Goal: Complete application form

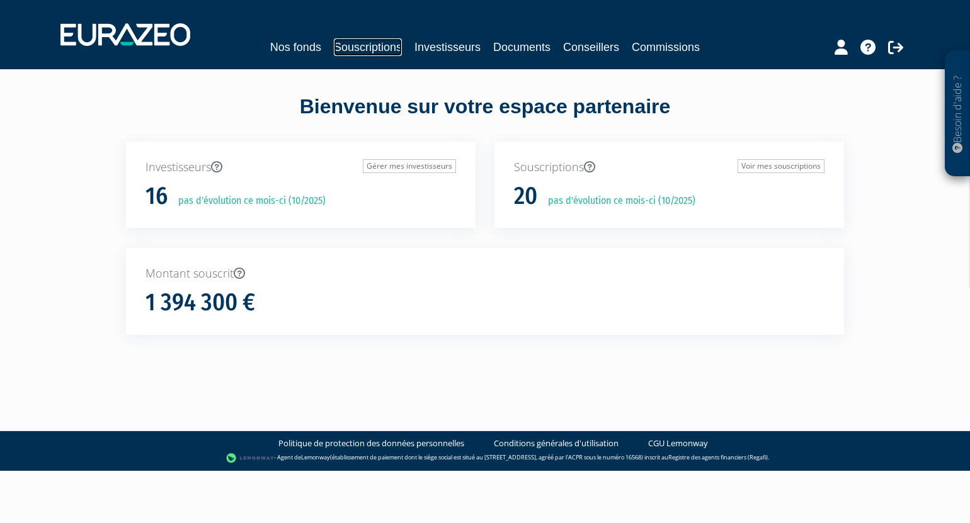
click at [371, 46] on link "Souscriptions" at bounding box center [368, 47] width 68 height 18
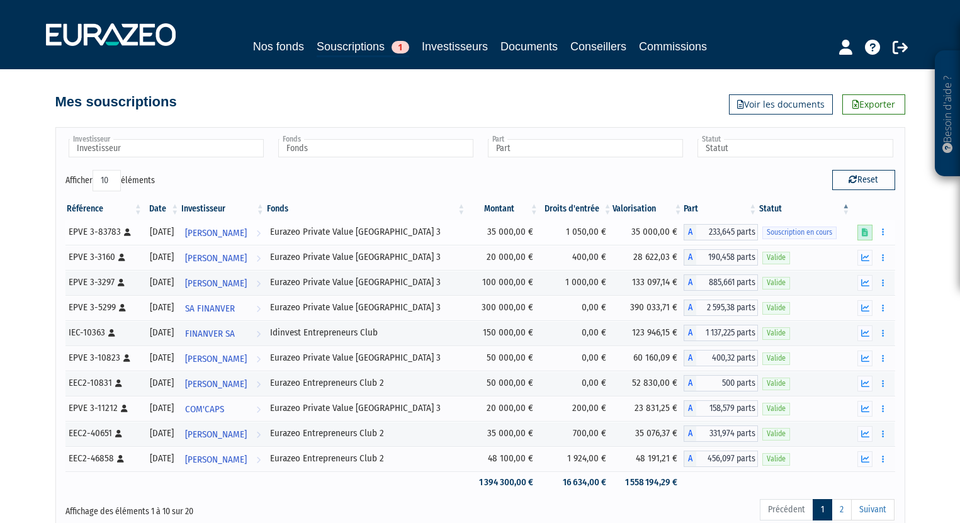
click at [867, 232] on icon at bounding box center [865, 233] width 6 height 8
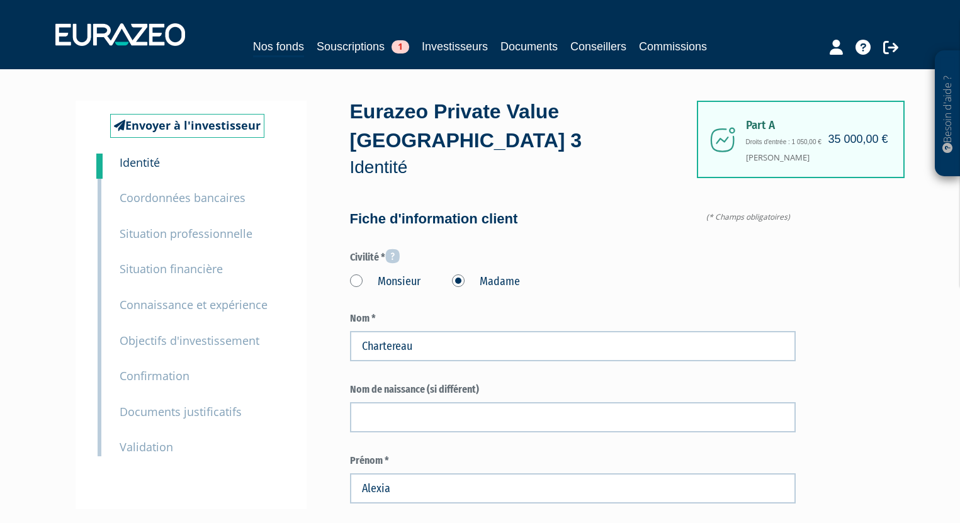
click at [195, 407] on small "Documents justificatifs" at bounding box center [181, 411] width 122 height 15
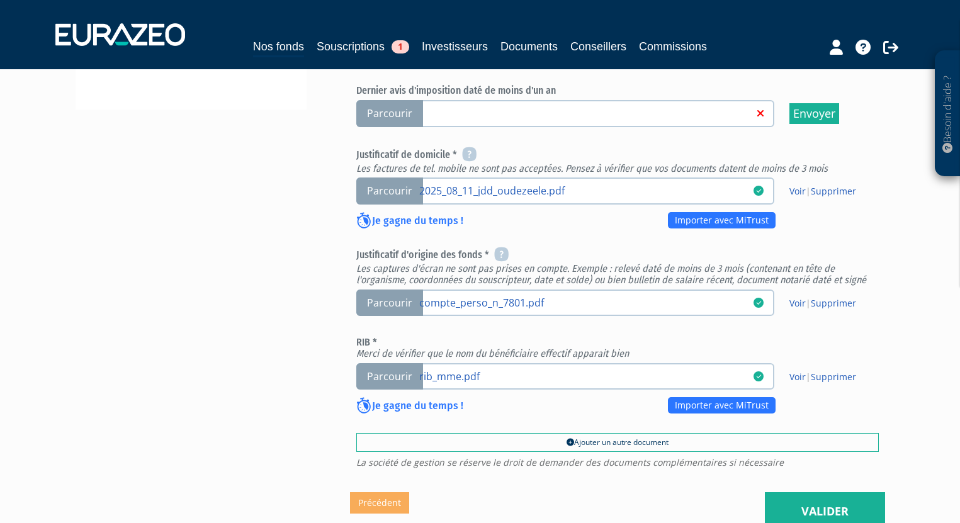
scroll to position [441, 0]
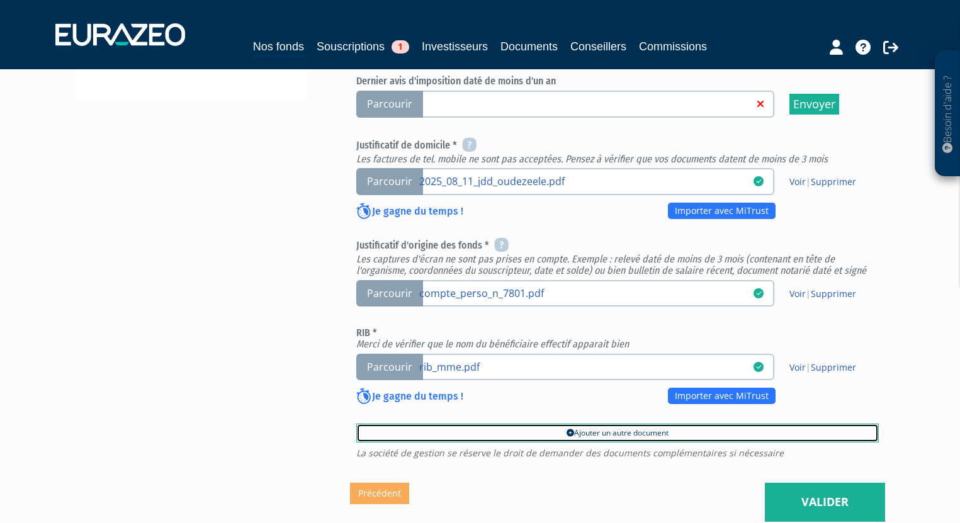
click at [610, 424] on link "Ajouter un autre document" at bounding box center [617, 433] width 523 height 19
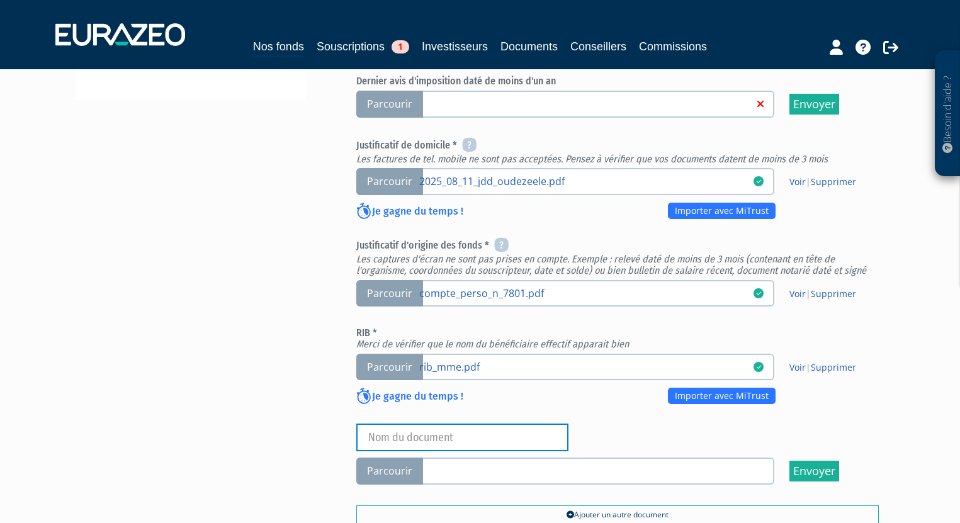
click at [433, 424] on input "text" at bounding box center [462, 438] width 212 height 28
click at [433, 424] on input "Rachat PEE AMundi" at bounding box center [462, 438] width 212 height 28
type input "Rachat PEE Amundi"
click at [382, 458] on span "Parcourir" at bounding box center [389, 471] width 67 height 27
click at [0, 0] on input "Parcourir" at bounding box center [0, 0] width 0 height 0
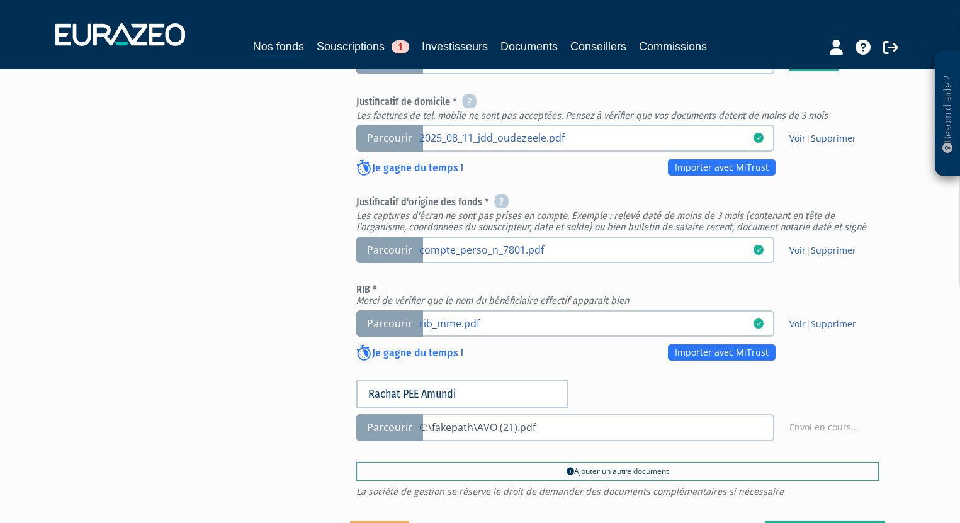
scroll to position [504, 0]
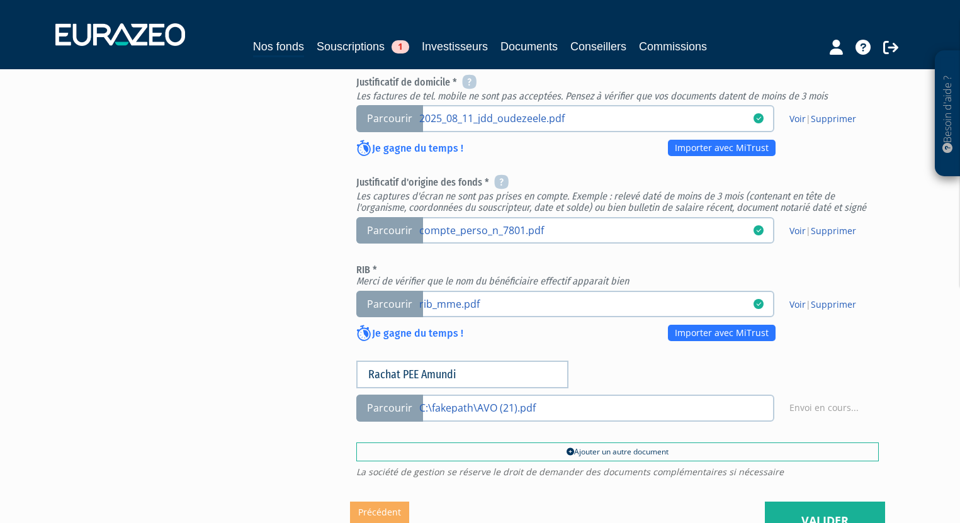
click at [189, 116] on div "Envoyer à l'investisseur 1 Identité 2 Coordonnées bancaires 3 Situation profess…" at bounding box center [480, 85] width 791 height 912
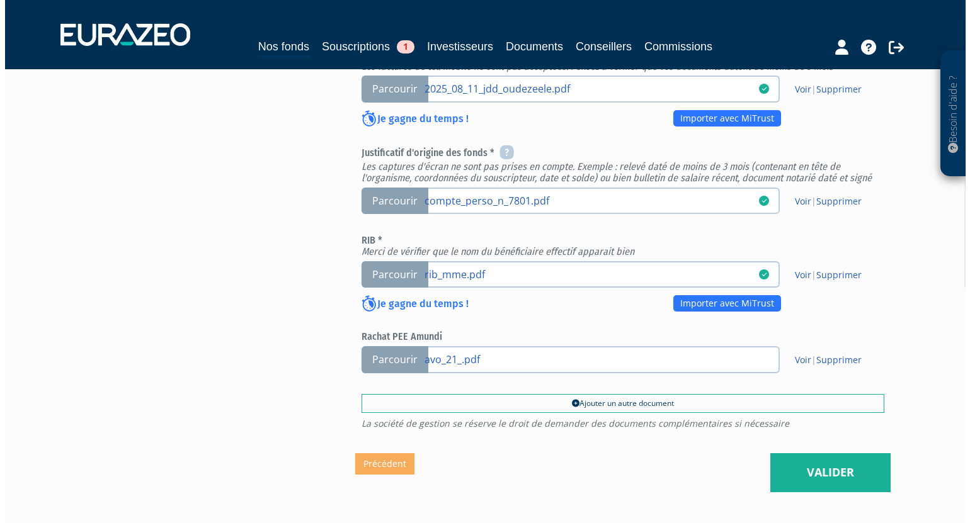
scroll to position [596, 0]
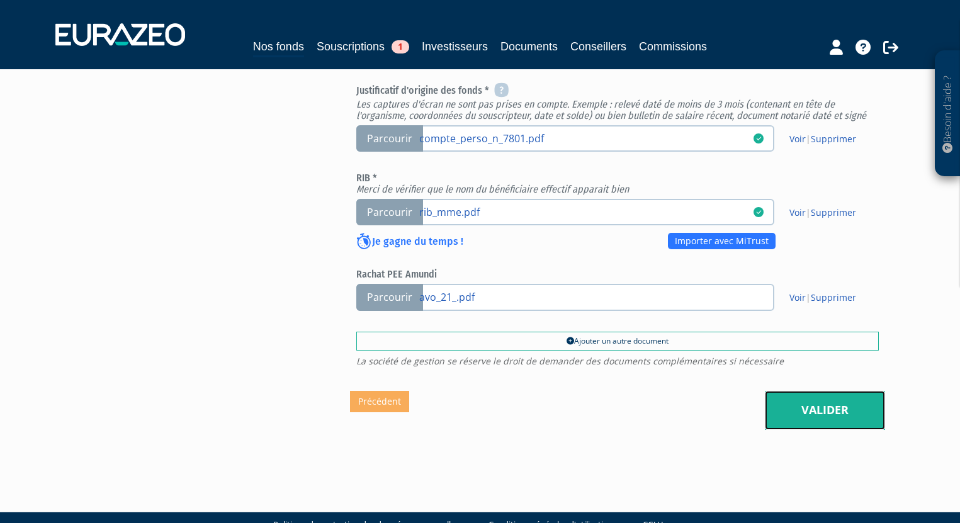
click at [835, 391] on link "Valider" at bounding box center [825, 410] width 120 height 39
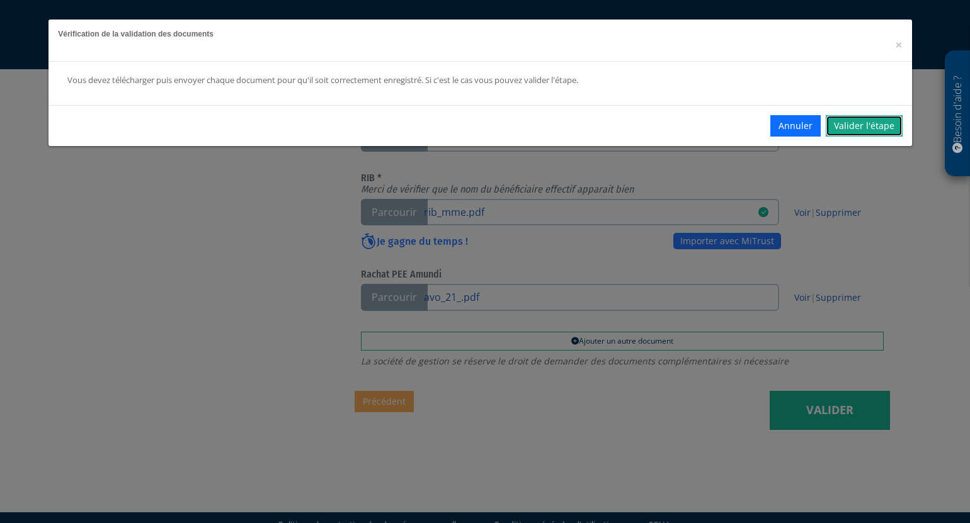
click at [866, 123] on link "Valider l'étape" at bounding box center [863, 125] width 77 height 21
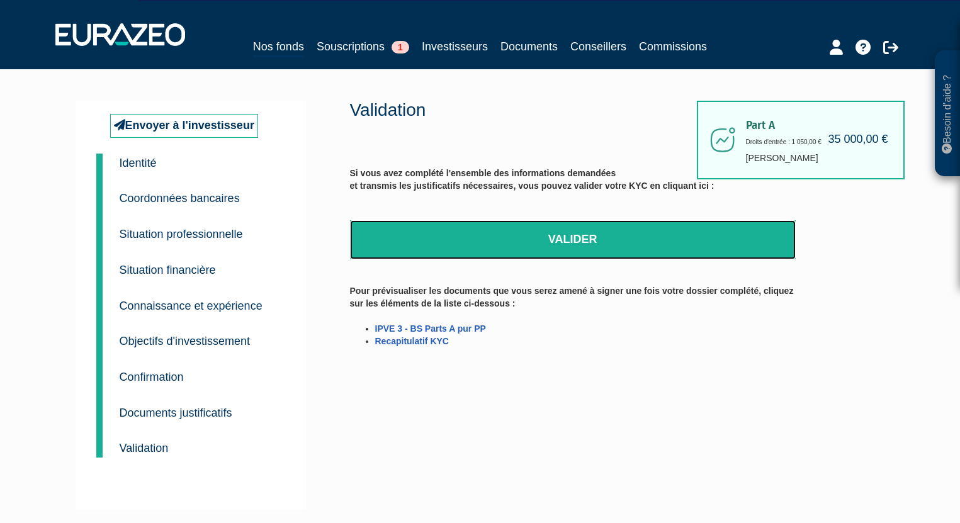
click at [566, 238] on link "Valider" at bounding box center [573, 239] width 446 height 39
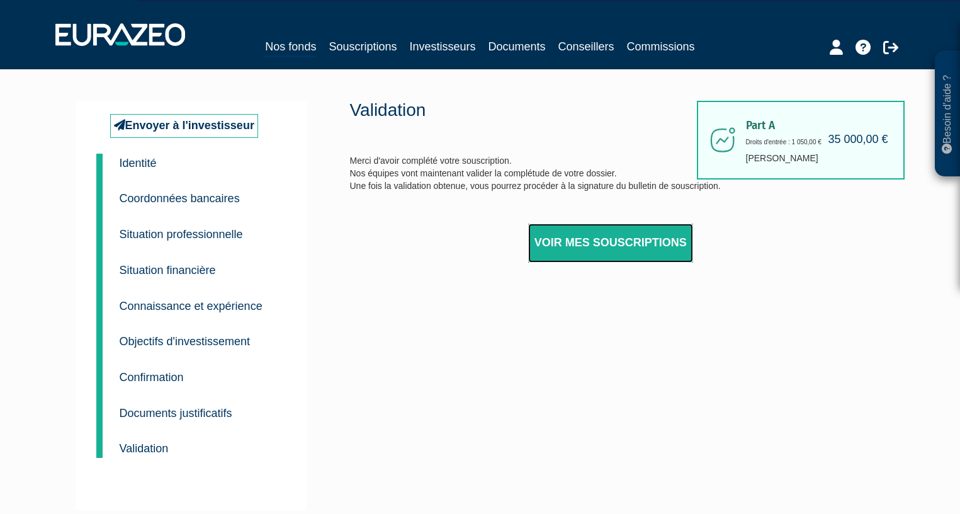
click at [606, 242] on link "Voir mes souscriptions" at bounding box center [610, 243] width 165 height 39
